Goal: Information Seeking & Learning: Check status

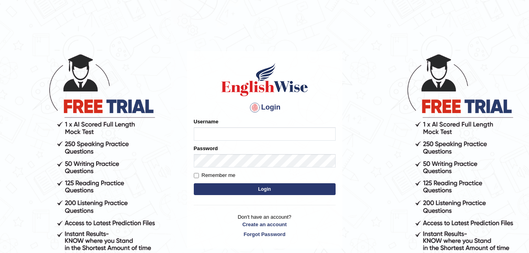
type input "Jessica2025"
click at [210, 184] on button "Login" at bounding box center [265, 189] width 142 height 12
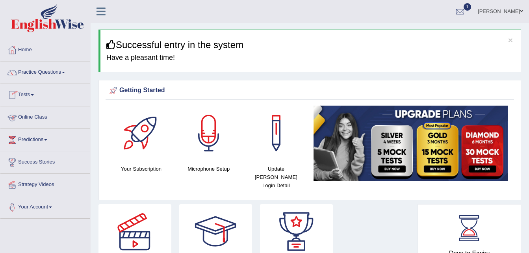
click at [29, 116] on link "Online Class" at bounding box center [45, 116] width 90 height 20
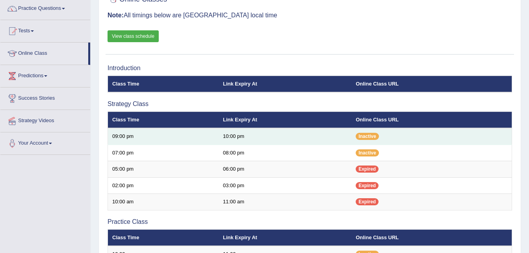
scroll to position [70, 0]
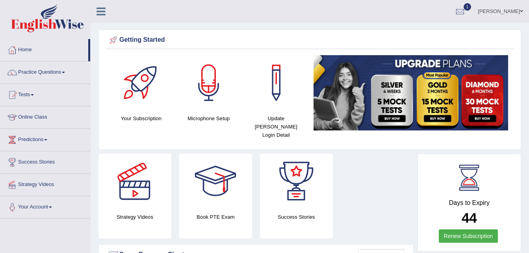
click at [52, 72] on link "Practice Questions" at bounding box center [45, 71] width 90 height 20
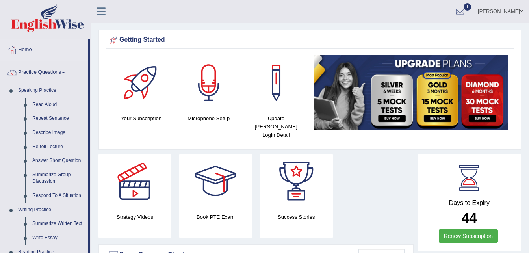
click at [52, 72] on link "Practice Questions" at bounding box center [44, 71] width 88 height 20
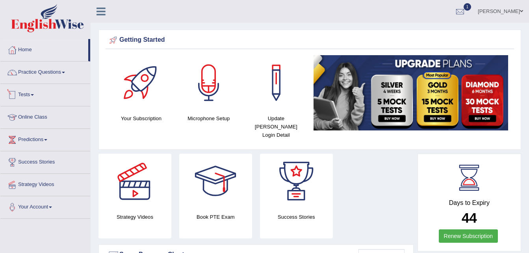
click at [31, 96] on link "Tests" at bounding box center [45, 94] width 90 height 20
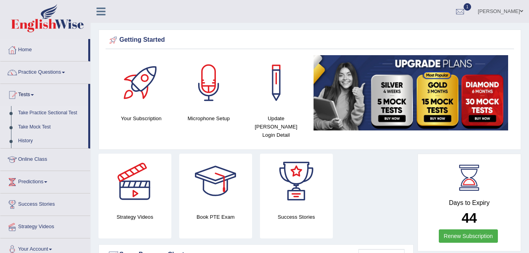
click at [35, 109] on link "Take Practice Sectional Test" at bounding box center [52, 113] width 74 height 14
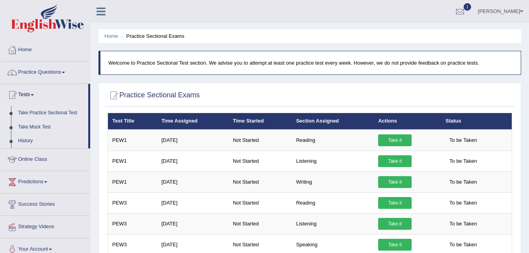
click at [147, 37] on li "Practice Sectional Exams" at bounding box center [151, 35] width 65 height 7
click at [25, 139] on link "History" at bounding box center [52, 141] width 74 height 14
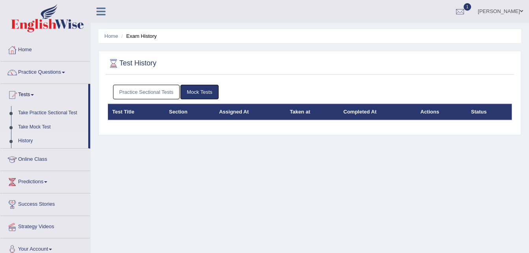
click at [166, 93] on link "Practice Sectional Tests" at bounding box center [146, 92] width 67 height 15
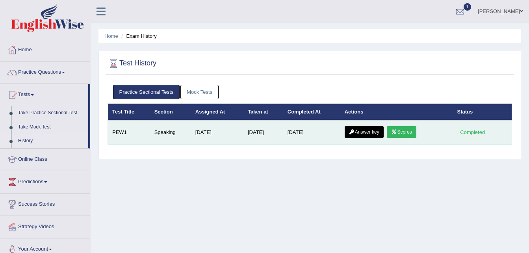
click at [407, 128] on link "Scores" at bounding box center [401, 132] width 29 height 12
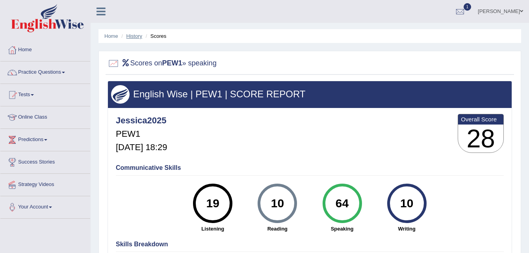
click at [132, 35] on link "History" at bounding box center [134, 36] width 16 height 6
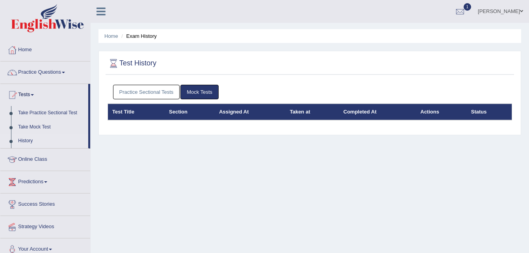
click at [143, 89] on link "Practice Sectional Tests" at bounding box center [146, 92] width 67 height 15
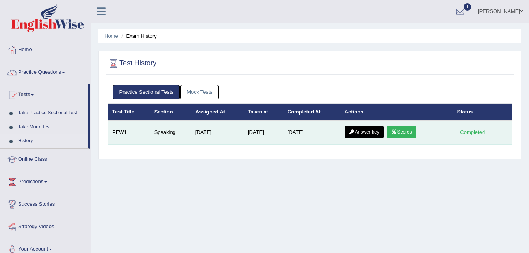
click at [371, 134] on link "Answer key" at bounding box center [364, 132] width 39 height 12
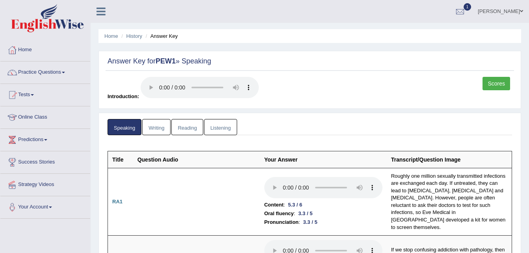
click at [154, 126] on link "Writing" at bounding box center [156, 127] width 28 height 16
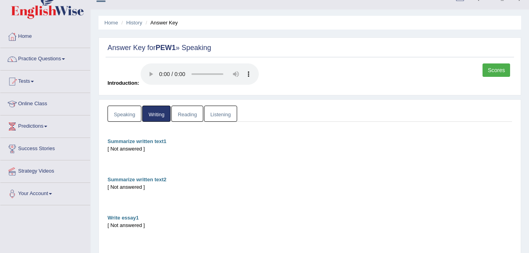
scroll to position [12, 0]
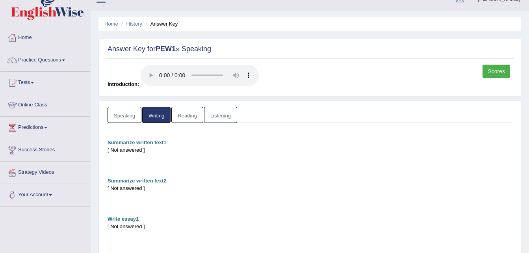
click at [192, 114] on link "Reading" at bounding box center [187, 115] width 32 height 16
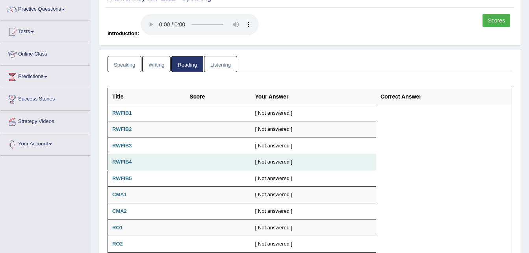
scroll to position [0, 0]
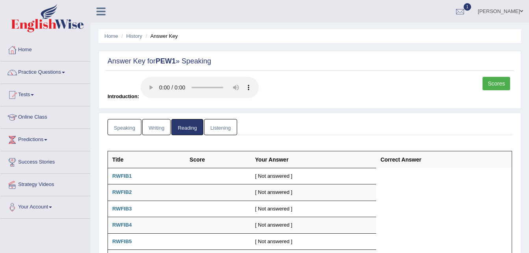
click at [221, 128] on link "Listening" at bounding box center [220, 127] width 33 height 16
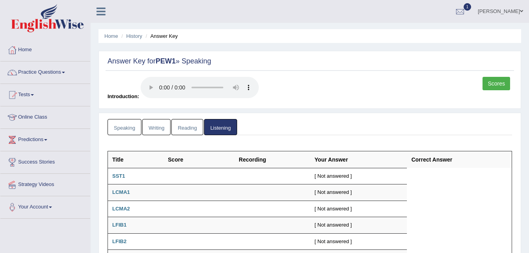
click at [489, 83] on link "Scores" at bounding box center [497, 83] width 28 height 13
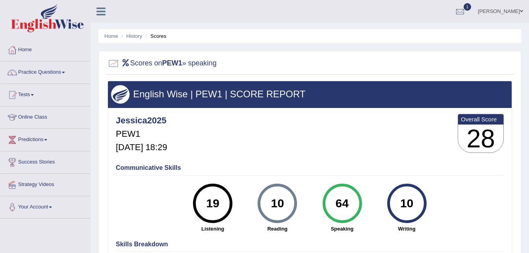
click at [28, 95] on link "Tests" at bounding box center [45, 94] width 90 height 20
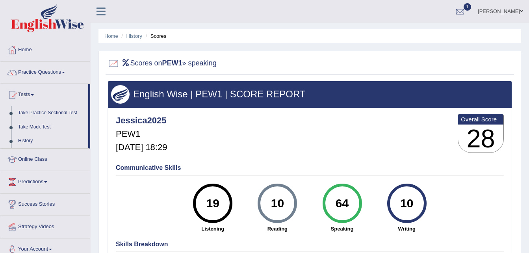
click at [25, 159] on link "Online Class" at bounding box center [45, 158] width 90 height 20
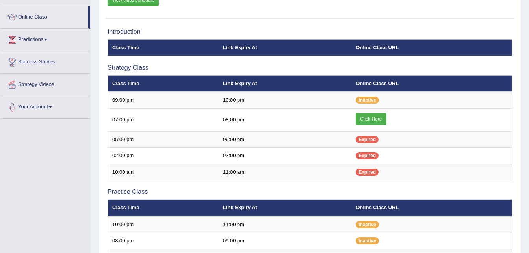
scroll to position [100, 0]
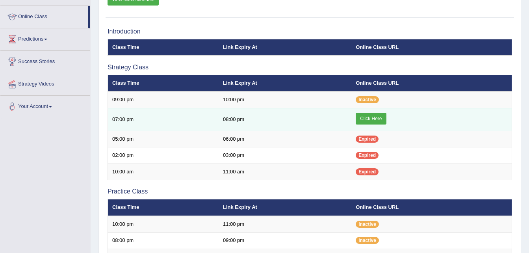
click at [376, 120] on link "Click Here" at bounding box center [371, 119] width 30 height 12
